Goal: Information Seeking & Learning: Learn about a topic

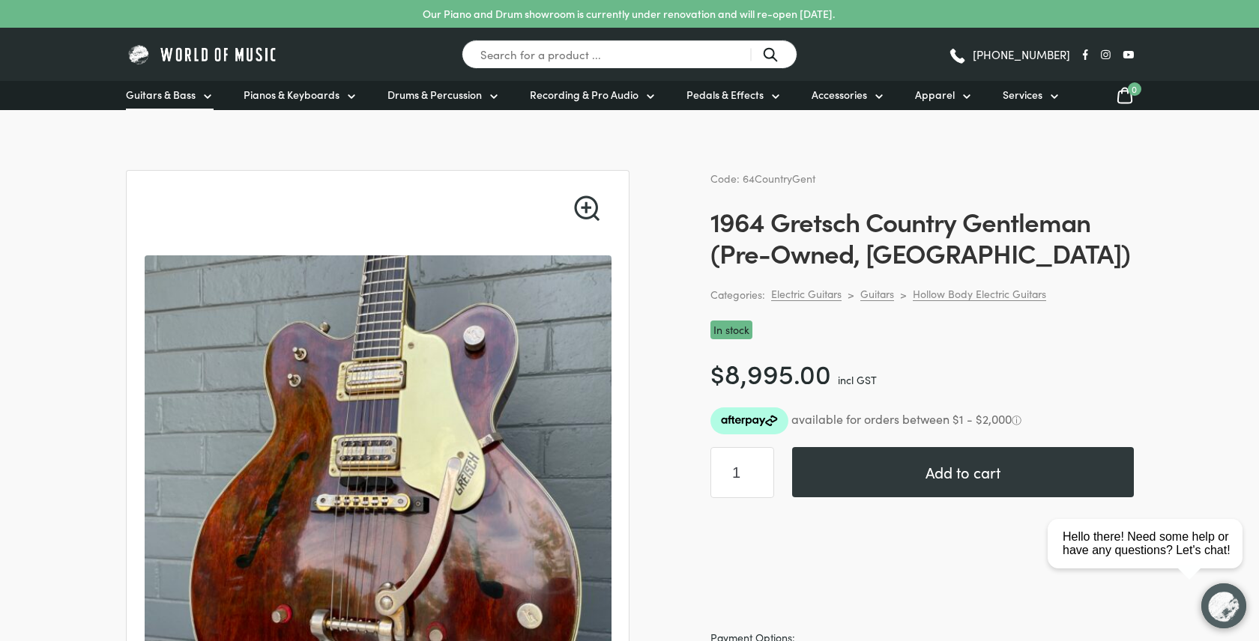
click at [153, 91] on span "Guitars & Bass" at bounding box center [161, 95] width 70 height 16
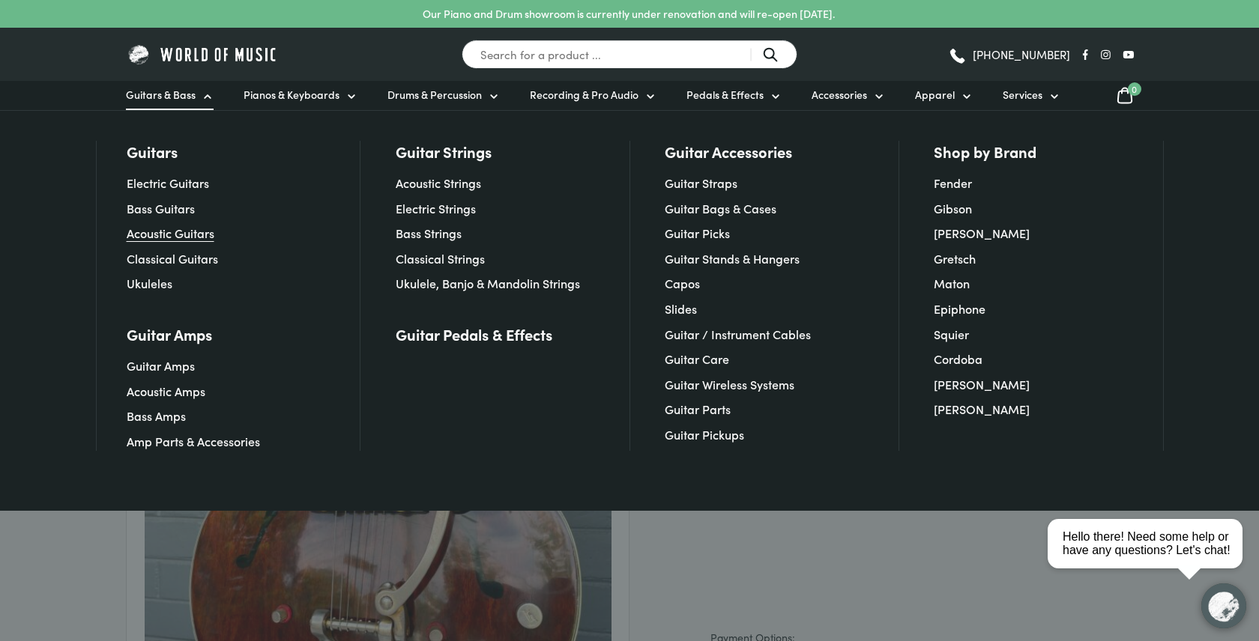
click at [175, 232] on link "Acoustic Guitars" at bounding box center [171, 233] width 88 height 16
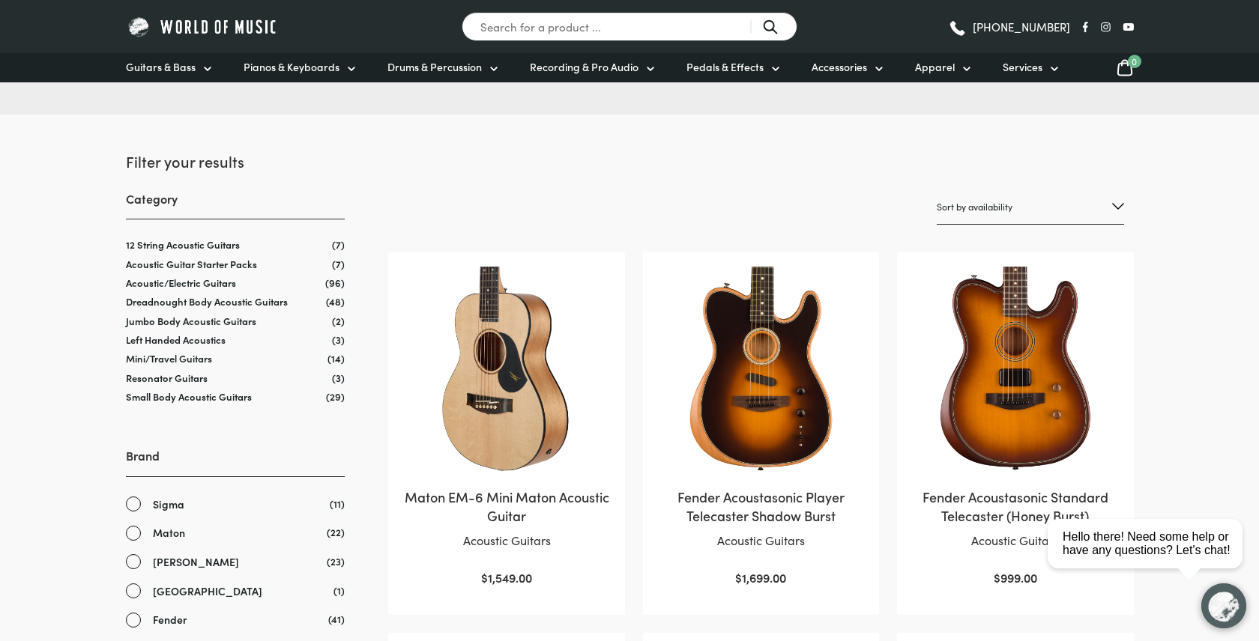
scroll to position [261, 0]
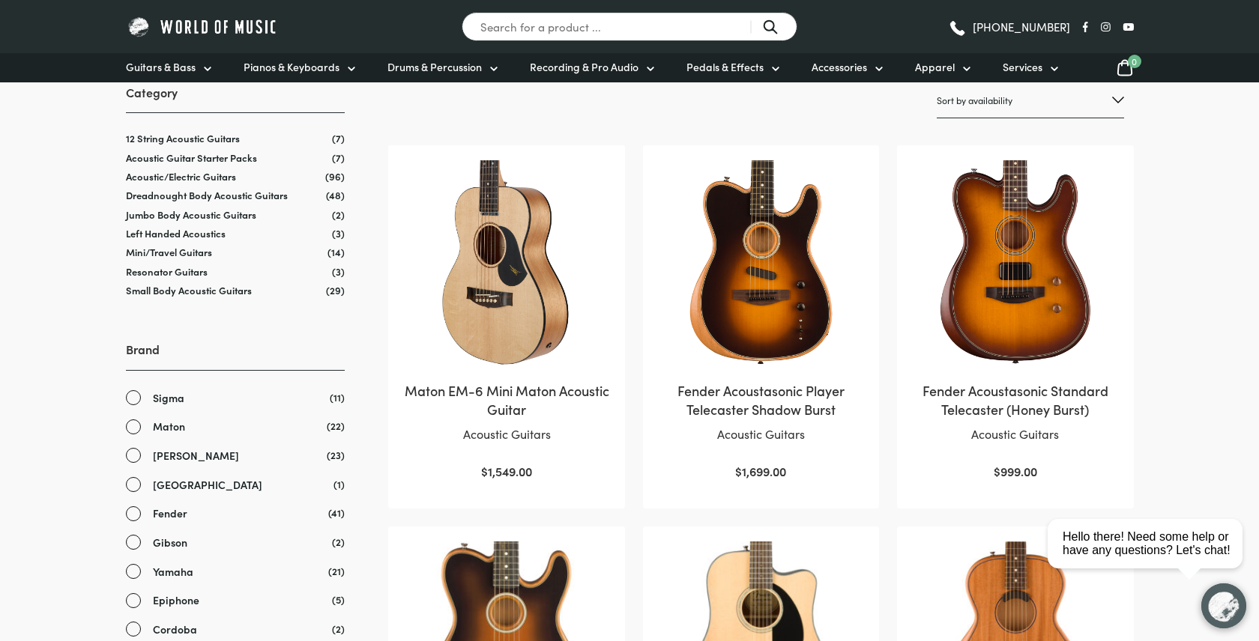
click at [996, 109] on select "Sort by popularity Sort by average rating Sort by latest Sort by price: low to …" at bounding box center [1029, 100] width 187 height 35
select select "price-desc"
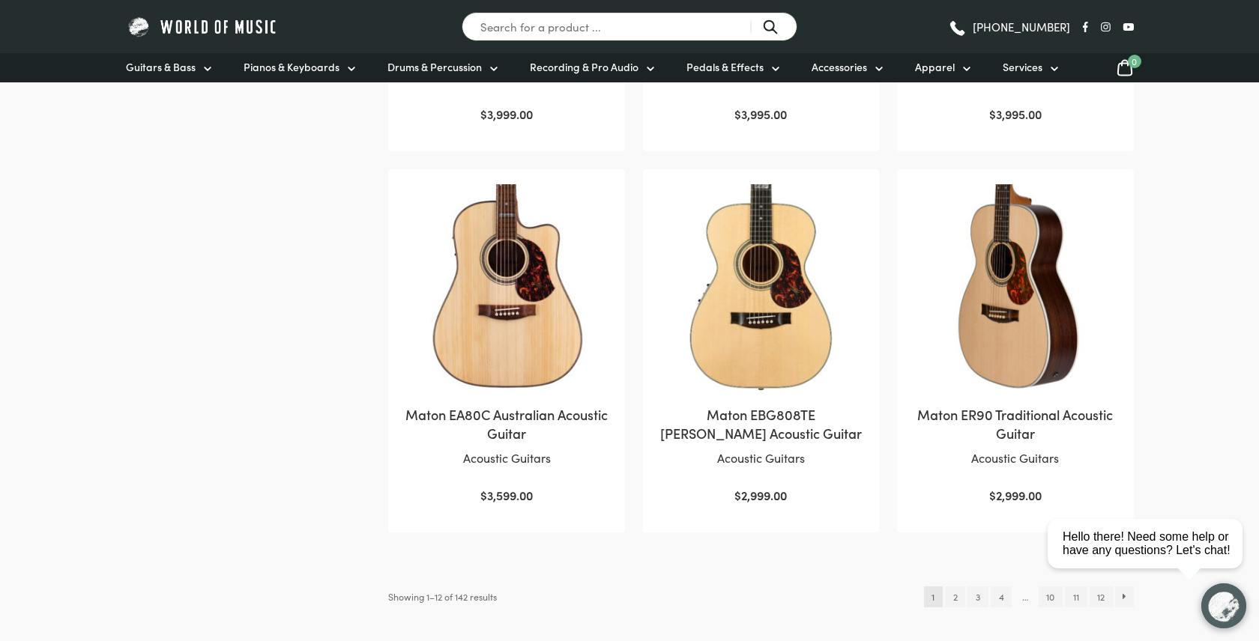
scroll to position [1457, 0]
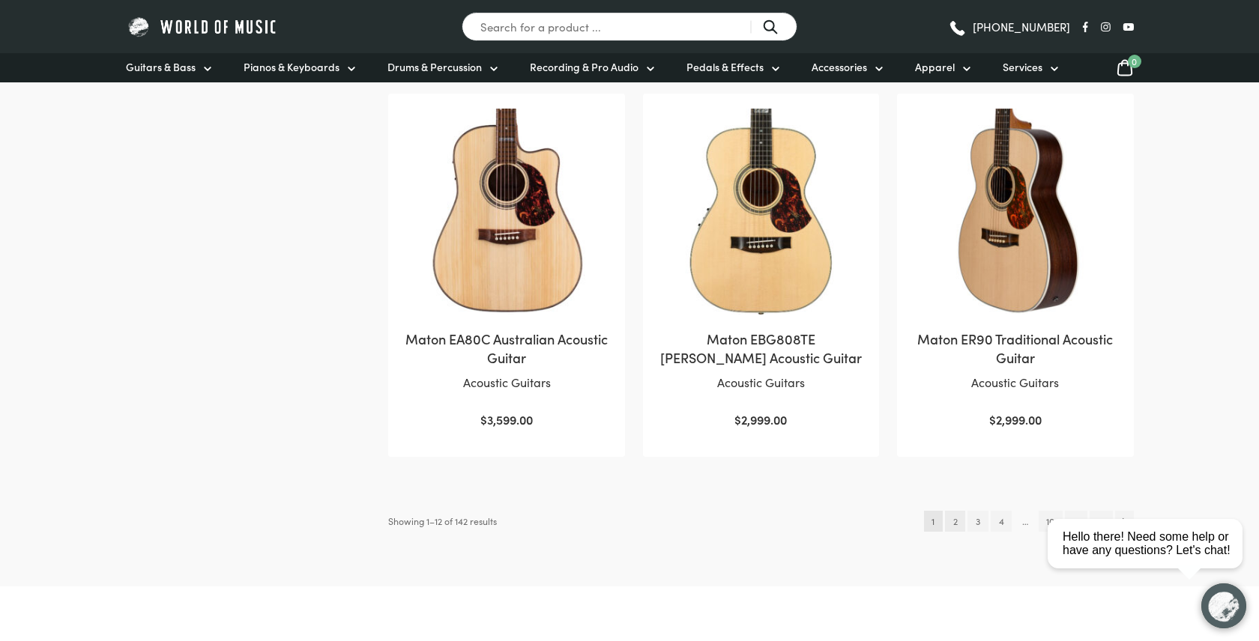
click at [952, 511] on link "2" at bounding box center [955, 521] width 20 height 21
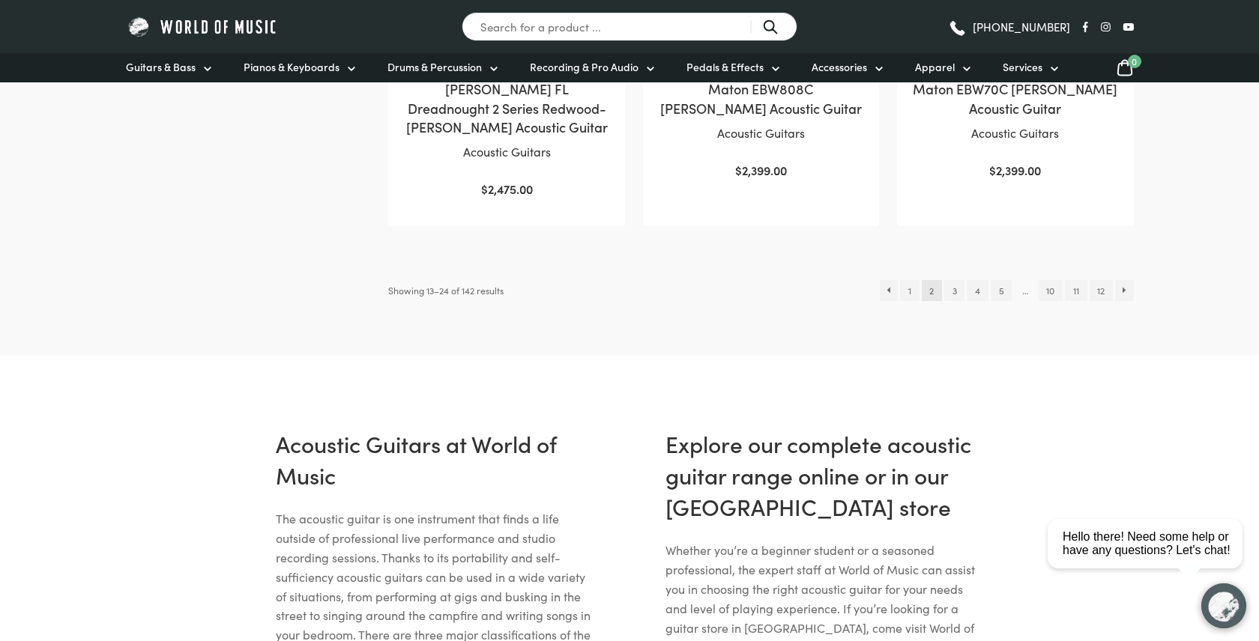
scroll to position [2181, 0]
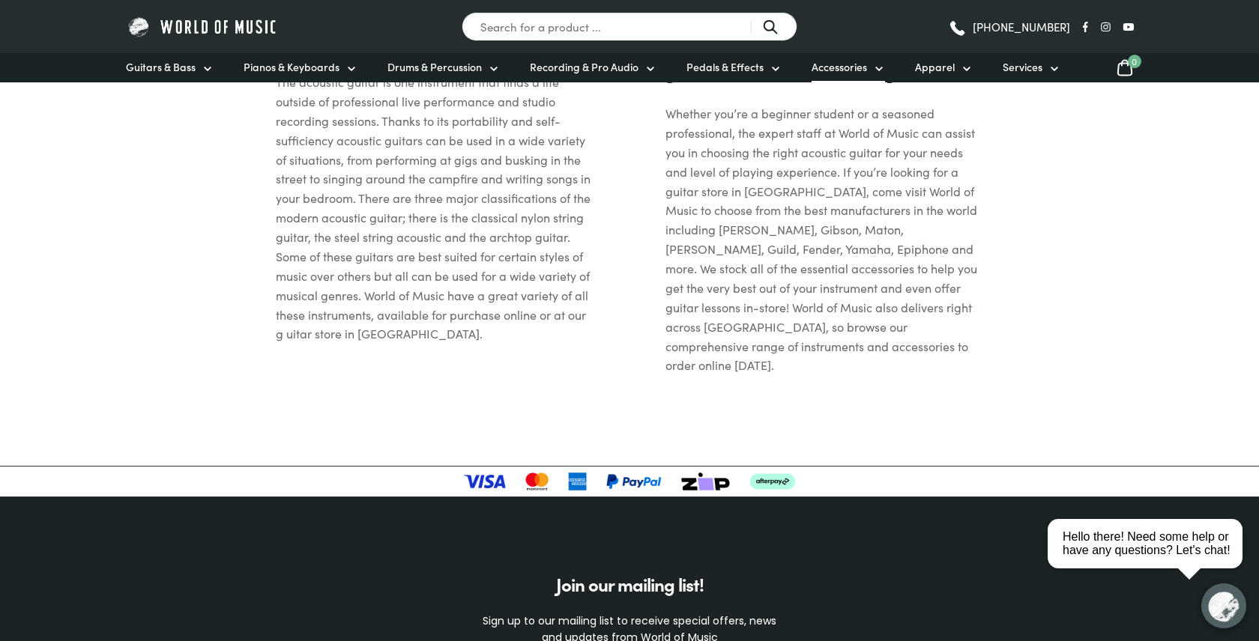
click at [873, 69] on icon at bounding box center [879, 69] width 12 height 12
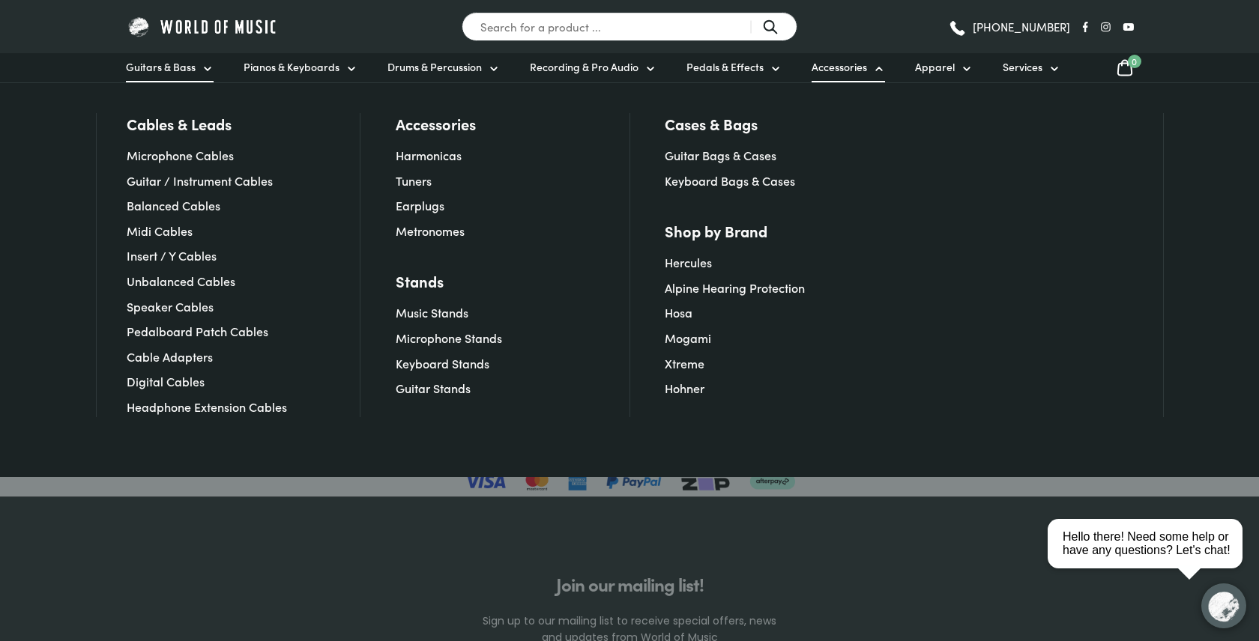
click at [209, 67] on icon at bounding box center [208, 69] width 12 height 12
